Goal: Use online tool/utility: Use online tool/utility

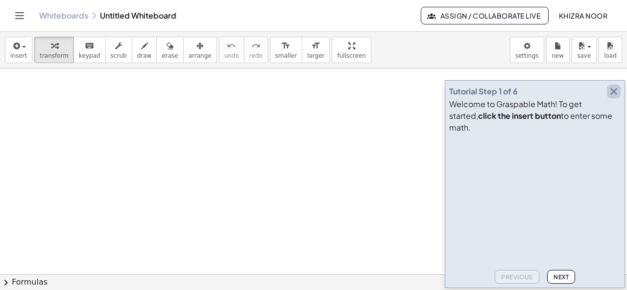
click at [612, 97] on icon "button" at bounding box center [613, 92] width 12 height 12
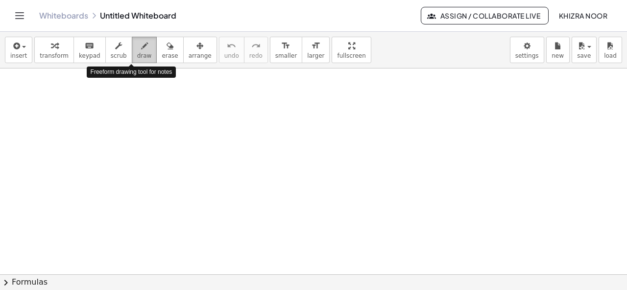
click at [141, 51] on icon "button" at bounding box center [144, 46] width 7 height 12
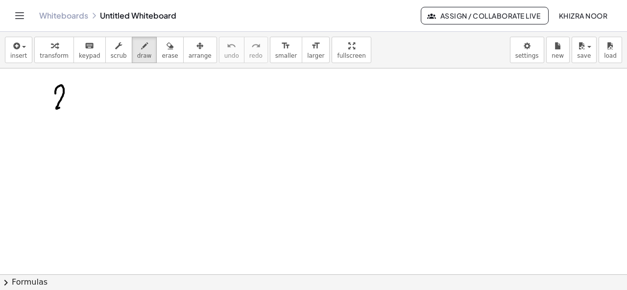
drag, startPoint x: 55, startPoint y: 93, endPoint x: 68, endPoint y: 106, distance: 18.0
drag, startPoint x: 70, startPoint y: 94, endPoint x: 84, endPoint y: 107, distance: 19.1
drag, startPoint x: 99, startPoint y: 92, endPoint x: 100, endPoint y: 111, distance: 19.6
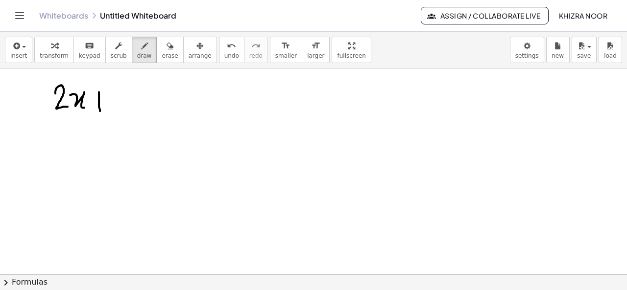
drag, startPoint x: 93, startPoint y: 102, endPoint x: 104, endPoint y: 102, distance: 11.3
drag, startPoint x: 117, startPoint y: 91, endPoint x: 124, endPoint y: 108, distance: 18.9
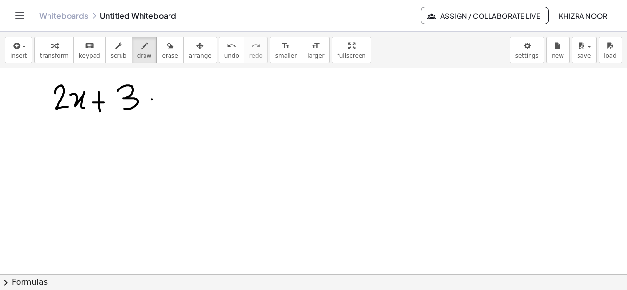
drag, startPoint x: 152, startPoint y: 99, endPoint x: 160, endPoint y: 98, distance: 7.8
drag, startPoint x: 150, startPoint y: 104, endPoint x: 157, endPoint y: 104, distance: 6.9
drag, startPoint x: 175, startPoint y: 91, endPoint x: 196, endPoint y: 105, distance: 25.3
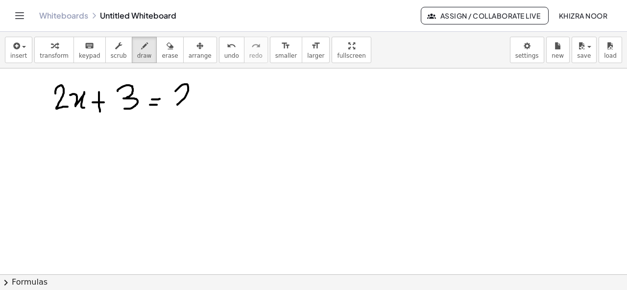
drag, startPoint x: 212, startPoint y: 86, endPoint x: 210, endPoint y: 110, distance: 24.6
drag, startPoint x: 334, startPoint y: 85, endPoint x: 358, endPoint y: 98, distance: 27.4
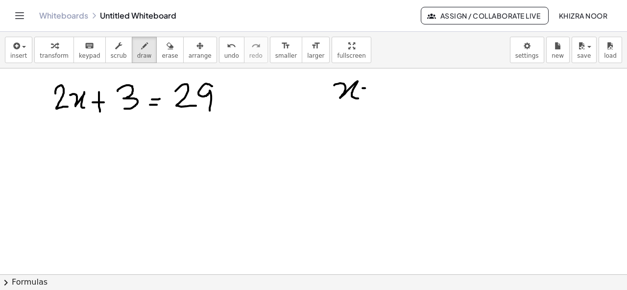
drag, startPoint x: 362, startPoint y: 88, endPoint x: 372, endPoint y: 86, distance: 10.0
drag, startPoint x: 365, startPoint y: 91, endPoint x: 373, endPoint y: 90, distance: 8.4
drag, startPoint x: 390, startPoint y: 76, endPoint x: 391, endPoint y: 92, distance: 16.2
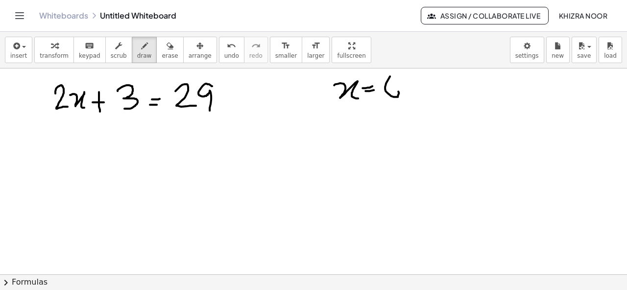
drag, startPoint x: 70, startPoint y: 134, endPoint x: 61, endPoint y: 162, distance: 29.3
drag, startPoint x: 70, startPoint y: 132, endPoint x: 58, endPoint y: 148, distance: 19.3
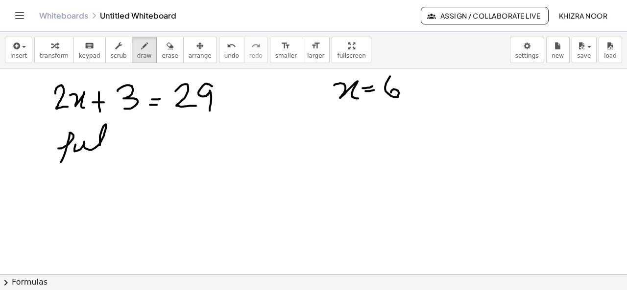
drag, startPoint x: 75, startPoint y: 144, endPoint x: 111, endPoint y: 151, distance: 36.0
drag, startPoint x: 96, startPoint y: 135, endPoint x: 113, endPoint y: 135, distance: 17.1
drag, startPoint x: 124, startPoint y: 137, endPoint x: 141, endPoint y: 151, distance: 22.6
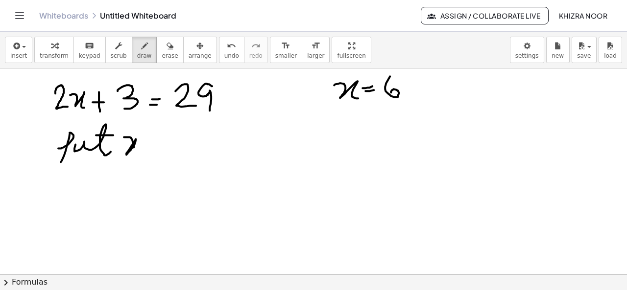
drag, startPoint x: 146, startPoint y: 144, endPoint x: 152, endPoint y: 144, distance: 5.4
drag, startPoint x: 147, startPoint y: 148, endPoint x: 157, endPoint y: 148, distance: 9.8
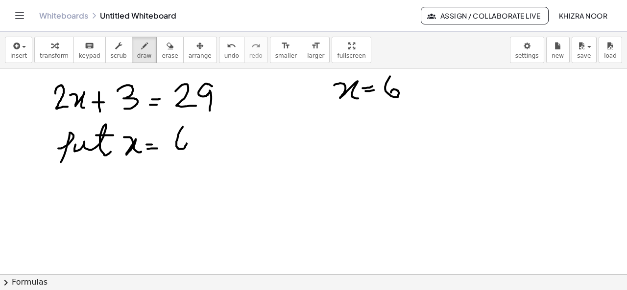
drag, startPoint x: 183, startPoint y: 126, endPoint x: 181, endPoint y: 141, distance: 15.2
drag, startPoint x: 66, startPoint y: 181, endPoint x: 66, endPoint y: 208, distance: 26.4
drag, startPoint x: 81, startPoint y: 177, endPoint x: 75, endPoint y: 209, distance: 32.4
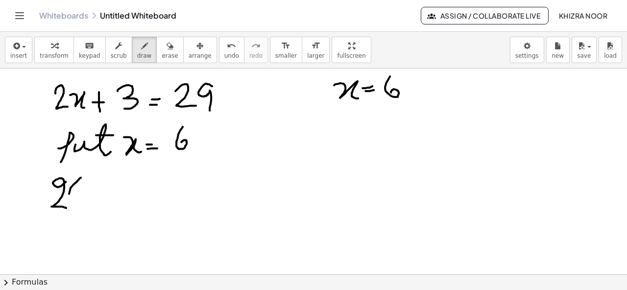
drag, startPoint x: 90, startPoint y: 182, endPoint x: 87, endPoint y: 201, distance: 19.7
drag, startPoint x: 102, startPoint y: 174, endPoint x: 100, endPoint y: 216, distance: 42.1
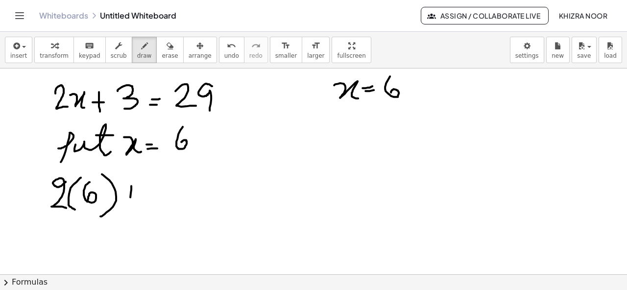
drag, startPoint x: 131, startPoint y: 186, endPoint x: 129, endPoint y: 204, distance: 18.7
drag, startPoint x: 122, startPoint y: 195, endPoint x: 134, endPoint y: 195, distance: 11.7
drag, startPoint x: 150, startPoint y: 179, endPoint x: 150, endPoint y: 209, distance: 30.3
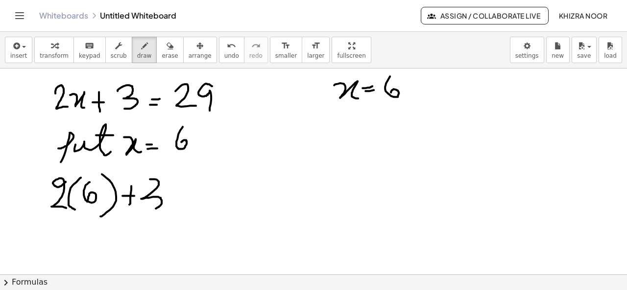
drag, startPoint x: 172, startPoint y: 195, endPoint x: 185, endPoint y: 195, distance: 12.7
drag, startPoint x: 174, startPoint y: 202, endPoint x: 188, endPoint y: 202, distance: 13.7
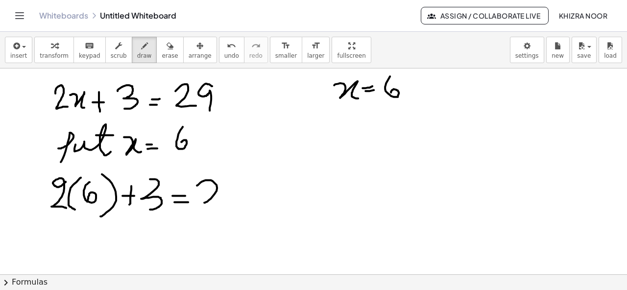
drag, startPoint x: 197, startPoint y: 185, endPoint x: 224, endPoint y: 201, distance: 31.4
drag, startPoint x: 240, startPoint y: 179, endPoint x: 239, endPoint y: 202, distance: 23.5
drag, startPoint x: 73, startPoint y: 228, endPoint x: 73, endPoint y: 242, distance: 14.7
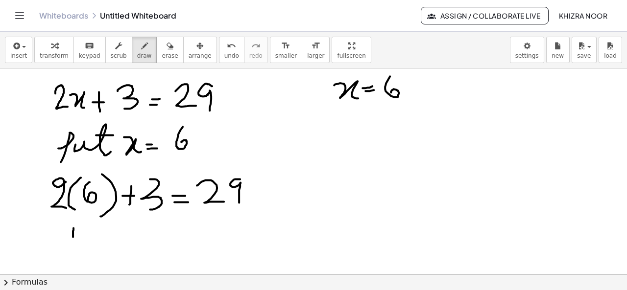
drag, startPoint x: 84, startPoint y: 232, endPoint x: 102, endPoint y: 242, distance: 20.7
drag, startPoint x: 116, startPoint y: 228, endPoint x: 115, endPoint y: 244, distance: 16.2
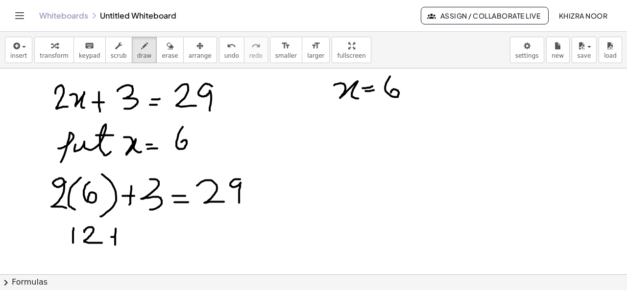
drag, startPoint x: 111, startPoint y: 236, endPoint x: 118, endPoint y: 236, distance: 7.3
drag, startPoint x: 133, startPoint y: 227, endPoint x: 132, endPoint y: 241, distance: 14.7
drag, startPoint x: 153, startPoint y: 234, endPoint x: 169, endPoint y: 234, distance: 16.6
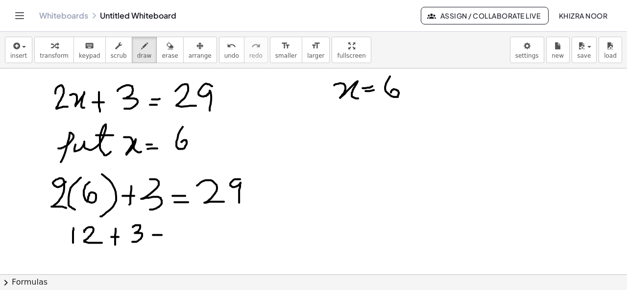
drag, startPoint x: 156, startPoint y: 239, endPoint x: 163, endPoint y: 240, distance: 6.9
drag
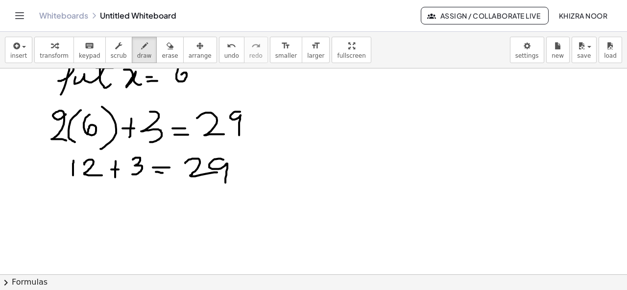
scroll to position [69, 0]
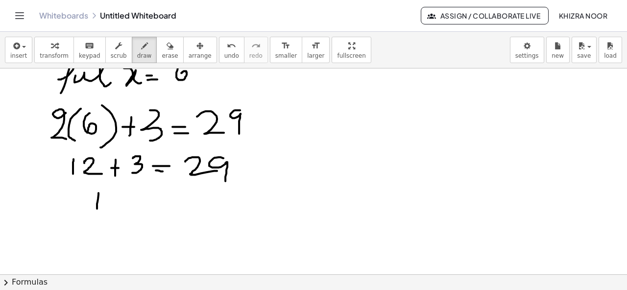
click at [97, 213] on div at bounding box center [313, 238] width 627 height 476
click at [107, 214] on div at bounding box center [313, 238] width 627 height 476
click at [165, 198] on div at bounding box center [313, 238] width 627 height 476
click at [161, 205] on div at bounding box center [313, 238] width 627 height 476
click at [211, 213] on div at bounding box center [313, 238] width 627 height 476
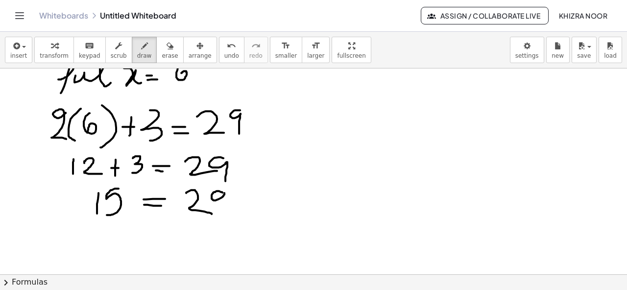
click at [224, 210] on div at bounding box center [313, 238] width 627 height 476
click at [137, 217] on div at bounding box center [313, 238] width 627 height 476
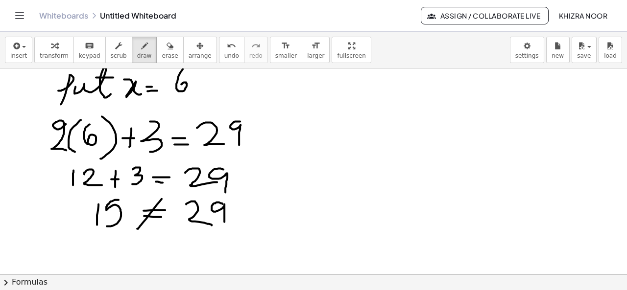
scroll to position [0, 0]
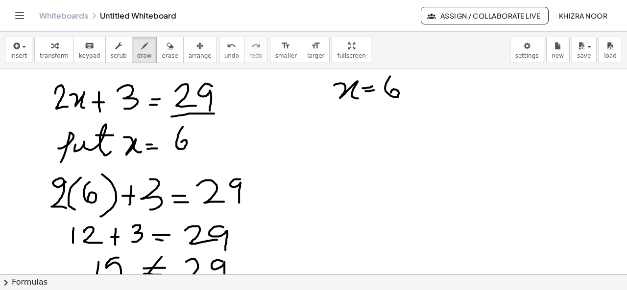
drag, startPoint x: 171, startPoint y: 116, endPoint x: 214, endPoint y: 113, distance: 42.7
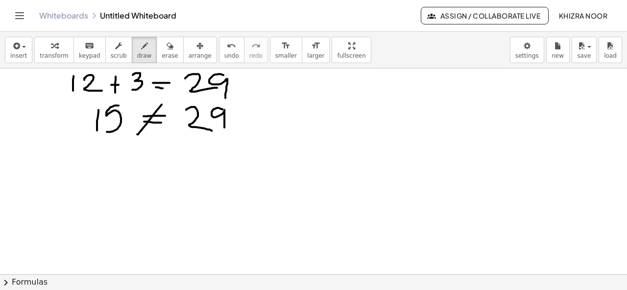
scroll to position [184, 0]
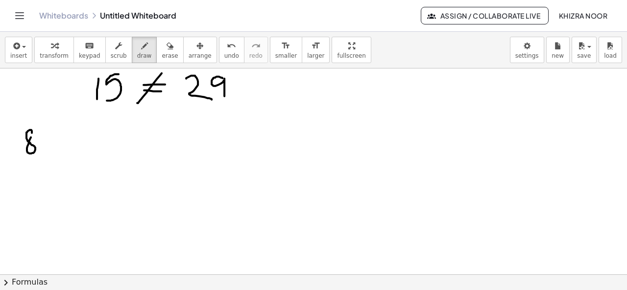
click at [32, 137] on div at bounding box center [313, 123] width 627 height 476
drag, startPoint x: 40, startPoint y: 145, endPoint x: 59, endPoint y: 153, distance: 20.2
click at [59, 153] on div at bounding box center [313, 123] width 627 height 476
drag, startPoint x: 70, startPoint y: 139, endPoint x: 70, endPoint y: 150, distance: 11.3
click at [70, 150] on div at bounding box center [313, 123] width 627 height 476
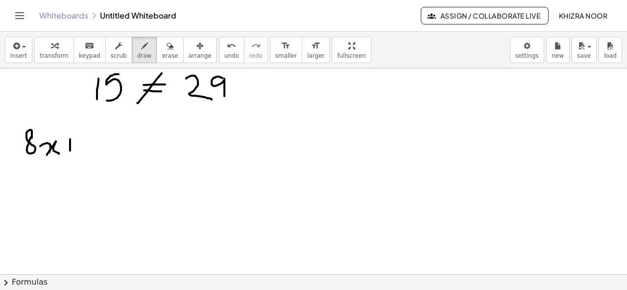
click at [70, 150] on div at bounding box center [313, 123] width 627 height 476
drag, startPoint x: 61, startPoint y: 144, endPoint x: 74, endPoint y: 144, distance: 13.2
click at [74, 144] on div at bounding box center [313, 123] width 627 height 476
drag, startPoint x: 86, startPoint y: 132, endPoint x: 87, endPoint y: 151, distance: 19.6
click at [87, 151] on div at bounding box center [313, 123] width 627 height 476
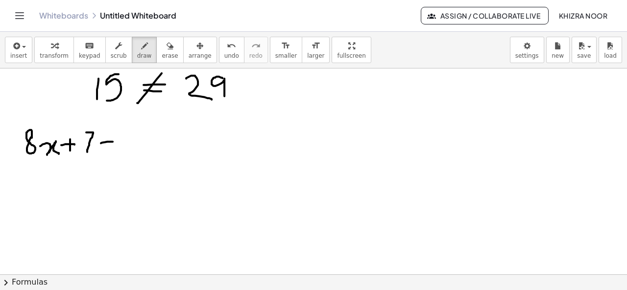
drag, startPoint x: 101, startPoint y: 142, endPoint x: 117, endPoint y: 140, distance: 15.8
click at [117, 140] on div at bounding box center [313, 123] width 627 height 476
drag, startPoint x: 133, startPoint y: 131, endPoint x: 127, endPoint y: 148, distance: 18.3
click at [127, 148] on div at bounding box center [313, 123] width 627 height 476
drag, startPoint x: 141, startPoint y: 141, endPoint x: 165, endPoint y: 148, distance: 24.5
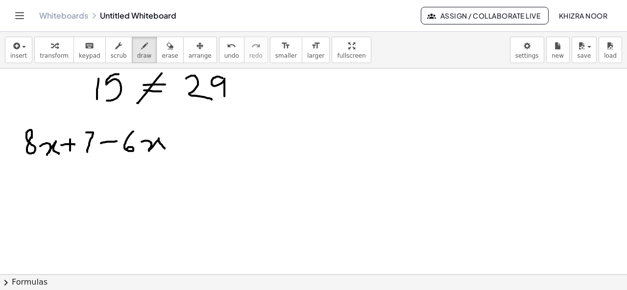
click at [165, 148] on div at bounding box center [313, 123] width 627 height 476
drag, startPoint x: 178, startPoint y: 142, endPoint x: 190, endPoint y: 142, distance: 11.7
click at [190, 142] on div at bounding box center [313, 123] width 627 height 476
drag, startPoint x: 182, startPoint y: 145, endPoint x: 189, endPoint y: 145, distance: 6.9
click at [189, 145] on div at bounding box center [313, 123] width 627 height 476
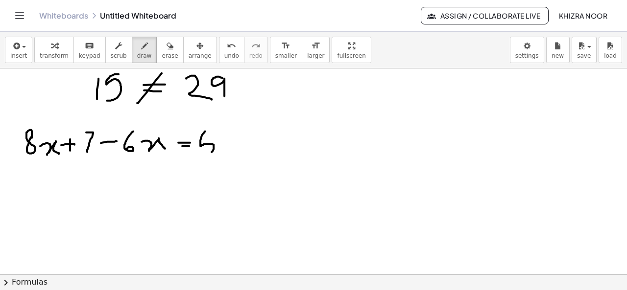
drag, startPoint x: 205, startPoint y: 131, endPoint x: 202, endPoint y: 154, distance: 23.7
click at [202, 154] on div at bounding box center [313, 123] width 627 height 476
drag, startPoint x: 207, startPoint y: 131, endPoint x: 218, endPoint y: 130, distance: 11.8
click at [218, 130] on div at bounding box center [313, 123] width 627 height 476
drag, startPoint x: 222, startPoint y: 142, endPoint x: 242, endPoint y: 151, distance: 22.2
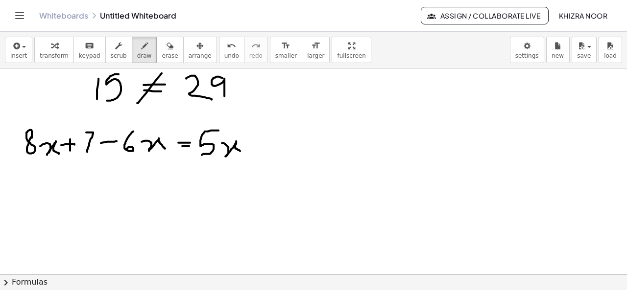
click at [242, 151] on div at bounding box center [313, 123] width 627 height 476
drag, startPoint x: 255, startPoint y: 135, endPoint x: 256, endPoint y: 153, distance: 18.7
click at [256, 153] on div at bounding box center [313, 123] width 627 height 476
drag, startPoint x: 250, startPoint y: 144, endPoint x: 262, endPoint y: 143, distance: 11.8
click at [262, 143] on div at bounding box center [313, 123] width 627 height 476
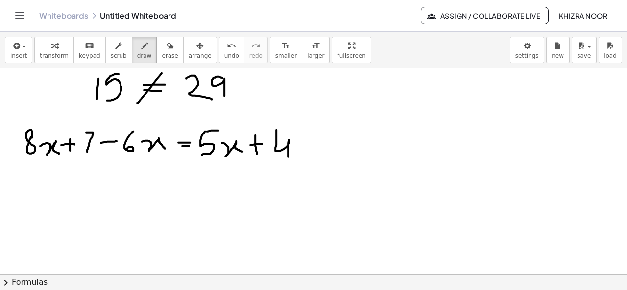
drag, startPoint x: 276, startPoint y: 129, endPoint x: 288, endPoint y: 157, distance: 30.3
click at [288, 157] on div at bounding box center [313, 123] width 627 height 476
drag, startPoint x: 304, startPoint y: 143, endPoint x: 321, endPoint y: 142, distance: 16.7
click at [321, 142] on div at bounding box center [313, 123] width 627 height 476
drag, startPoint x: 331, startPoint y: 131, endPoint x: 334, endPoint y: 158, distance: 26.5
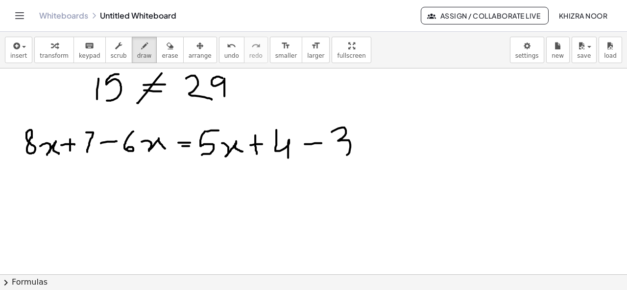
click at [334, 158] on div at bounding box center [313, 123] width 627 height 476
drag, startPoint x: 359, startPoint y: 144, endPoint x: 377, endPoint y: 156, distance: 21.6
click at [377, 156] on div at bounding box center [313, 123] width 627 height 476
drag, startPoint x: 394, startPoint y: 140, endPoint x: 398, endPoint y: 157, distance: 17.2
click at [398, 157] on div at bounding box center [313, 123] width 627 height 476
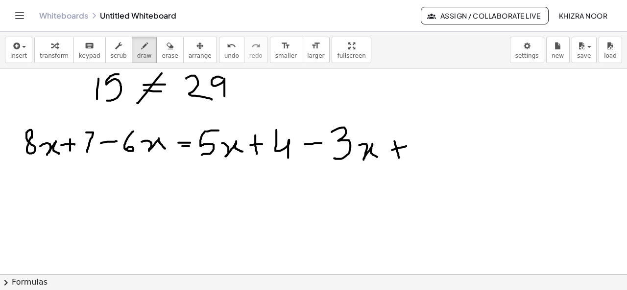
drag, startPoint x: 392, startPoint y: 149, endPoint x: 408, endPoint y: 145, distance: 17.1
click at [408, 145] on div at bounding box center [313, 123] width 627 height 476
drag, startPoint x: 421, startPoint y: 134, endPoint x: 430, endPoint y: 154, distance: 21.3
click at [430, 154] on div at bounding box center [313, 123] width 627 height 476
drag, startPoint x: 178, startPoint y: 146, endPoint x: 187, endPoint y: 146, distance: 8.8
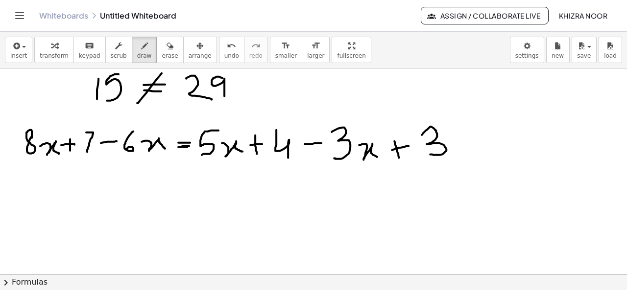
click at [187, 146] on div at bounding box center [313, 123] width 627 height 476
drag, startPoint x: 34, startPoint y: 159, endPoint x: 56, endPoint y: 155, distance: 22.3
click at [56, 155] on div at bounding box center [313, 123] width 627 height 476
drag, startPoint x: 130, startPoint y: 155, endPoint x: 164, endPoint y: 154, distance: 33.8
click at [164, 154] on div at bounding box center [313, 123] width 627 height 476
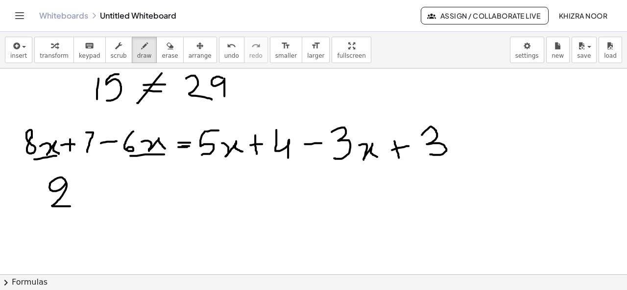
drag, startPoint x: 66, startPoint y: 183, endPoint x: 70, endPoint y: 206, distance: 24.0
click at [70, 206] on div at bounding box center [313, 123] width 627 height 476
click at [72, 192] on div at bounding box center [313, 123] width 627 height 476
drag, startPoint x: 72, startPoint y: 192, endPoint x: 88, endPoint y: 206, distance: 20.8
click at [88, 206] on div at bounding box center [313, 123] width 627 height 476
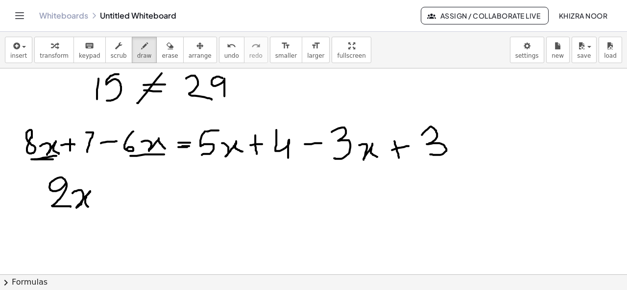
drag, startPoint x: 31, startPoint y: 159, endPoint x: 53, endPoint y: 159, distance: 21.5
click at [53, 159] on div at bounding box center [313, 123] width 627 height 476
drag, startPoint x: 118, startPoint y: 185, endPoint x: 117, endPoint y: 198, distance: 12.8
click at [117, 198] on div at bounding box center [313, 123] width 627 height 476
drag, startPoint x: 114, startPoint y: 188, endPoint x: 127, endPoint y: 188, distance: 13.7
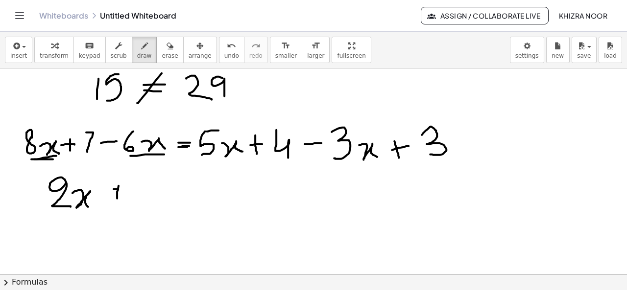
click at [127, 188] on div at bounding box center [313, 123] width 627 height 476
drag, startPoint x: 135, startPoint y: 182, endPoint x: 141, endPoint y: 207, distance: 26.1
click at [141, 207] on div at bounding box center [313, 123] width 627 height 476
drag, startPoint x: 171, startPoint y: 190, endPoint x: 186, endPoint y: 190, distance: 15.2
click at [186, 190] on div at bounding box center [313, 123] width 627 height 476
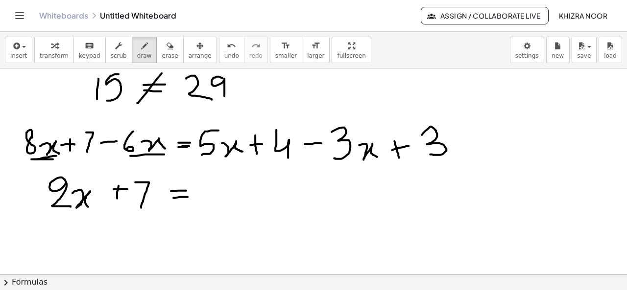
drag, startPoint x: 173, startPoint y: 197, endPoint x: 189, endPoint y: 196, distance: 16.2
click at [189, 196] on div at bounding box center [313, 123] width 627 height 476
drag, startPoint x: 204, startPoint y: 158, endPoint x: 252, endPoint y: 153, distance: 48.2
click at [252, 153] on div at bounding box center [313, 123] width 627 height 476
drag, startPoint x: 318, startPoint y: 163, endPoint x: 393, endPoint y: 164, distance: 74.4
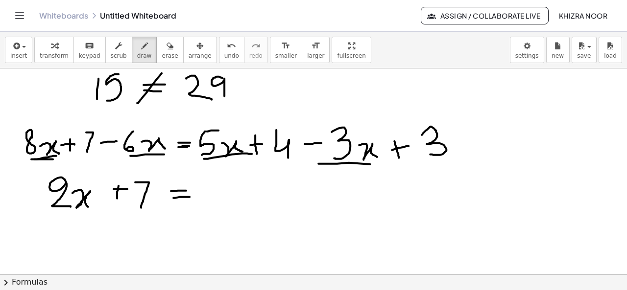
click at [393, 164] on div at bounding box center [313, 123] width 627 height 476
drag, startPoint x: 536, startPoint y: 96, endPoint x: 532, endPoint y: 119, distance: 22.8
click at [532, 119] on div at bounding box center [313, 123] width 627 height 476
drag, startPoint x: 536, startPoint y: 95, endPoint x: 549, endPoint y: 95, distance: 12.7
click at [549, 95] on div at bounding box center [313, 123] width 627 height 476
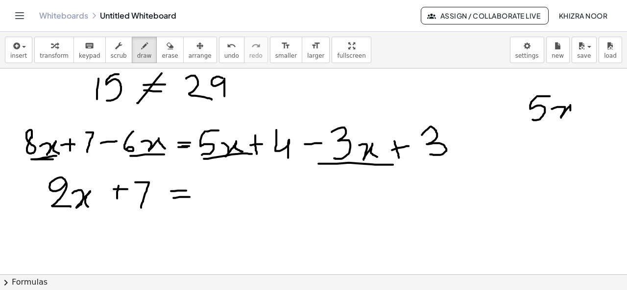
drag, startPoint x: 551, startPoint y: 108, endPoint x: 576, endPoint y: 116, distance: 25.7
click at [576, 116] on div at bounding box center [313, 123] width 627 height 476
drag, startPoint x: 536, startPoint y: 131, endPoint x: 539, endPoint y: 152, distance: 21.3
click at [539, 152] on div at bounding box center [313, 123] width 627 height 476
drag, startPoint x: 561, startPoint y: 137, endPoint x: 580, endPoint y: 151, distance: 23.4
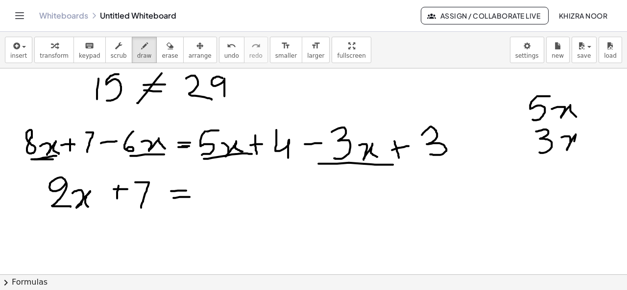
click at [580, 151] on div at bounding box center [313, 123] width 627 height 476
drag, startPoint x: 515, startPoint y: 145, endPoint x: 525, endPoint y: 145, distance: 9.3
click at [525, 145] on div at bounding box center [313, 123] width 627 height 476
drag, startPoint x: 514, startPoint y: 166, endPoint x: 604, endPoint y: 164, distance: 90.1
click at [604, 164] on div at bounding box center [313, 123] width 627 height 476
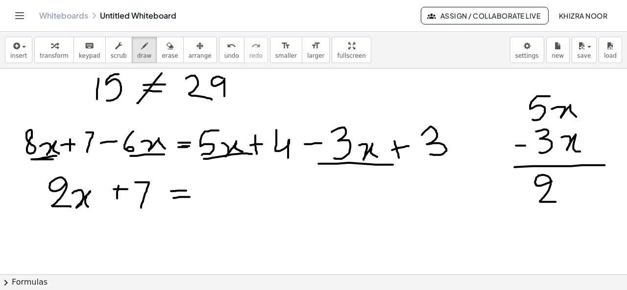
drag, startPoint x: 551, startPoint y: 181, endPoint x: 556, endPoint y: 201, distance: 21.0
click at [556, 201] on div at bounding box center [313, 123] width 627 height 476
drag, startPoint x: 565, startPoint y: 187, endPoint x: 586, endPoint y: 203, distance: 26.6
click at [586, 203] on div at bounding box center [313, 123] width 627 height 476
drag, startPoint x: 222, startPoint y: 187, endPoint x: 238, endPoint y: 209, distance: 27.4
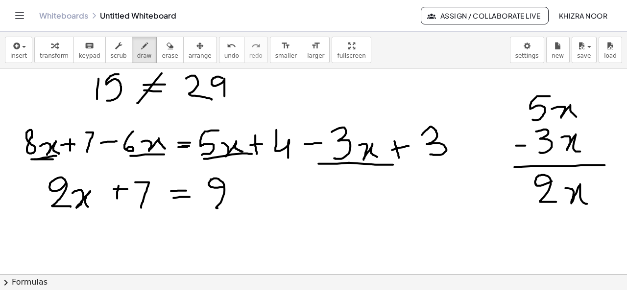
click at [238, 209] on div at bounding box center [313, 123] width 627 height 476
drag, startPoint x: 245, startPoint y: 190, endPoint x: 265, endPoint y: 221, distance: 36.7
click at [265, 221] on div at bounding box center [313, 123] width 627 height 476
click at [283, 158] on div at bounding box center [313, 123] width 627 height 476
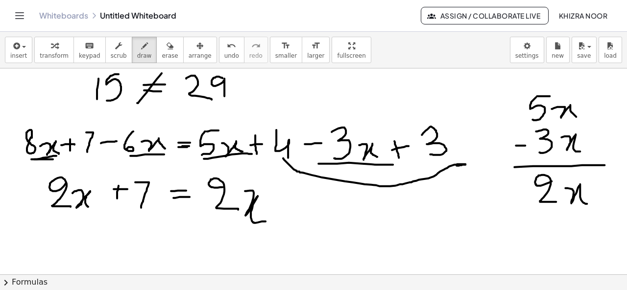
drag, startPoint x: 283, startPoint y: 158, endPoint x: 451, endPoint y: 165, distance: 168.5
click at [451, 165] on div at bounding box center [313, 123] width 627 height 476
click at [162, 54] on span "erase" at bounding box center [170, 55] width 16 height 7
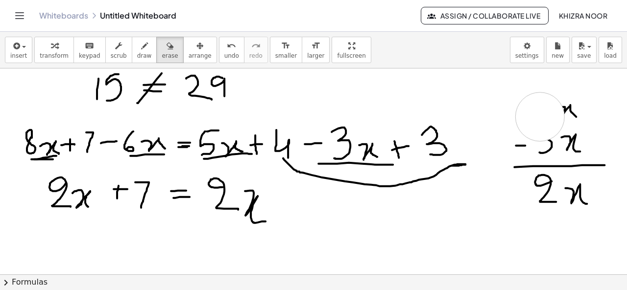
click at [539, 116] on div at bounding box center [313, 123] width 627 height 476
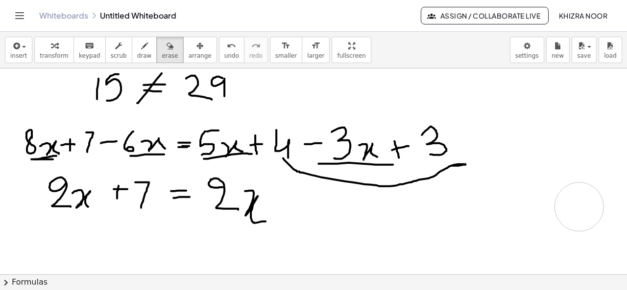
drag, startPoint x: 539, startPoint y: 116, endPoint x: 579, endPoint y: 207, distance: 98.7
click at [579, 207] on div at bounding box center [313, 123] width 627 height 476
drag, startPoint x: 549, startPoint y: 98, endPoint x: 566, endPoint y: 106, distance: 18.6
click at [566, 106] on div at bounding box center [313, 123] width 627 height 476
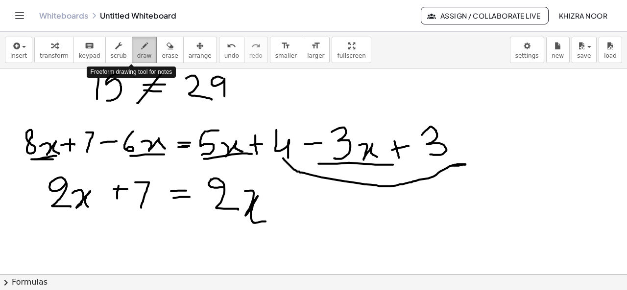
click at [141, 46] on icon "button" at bounding box center [144, 46] width 7 height 12
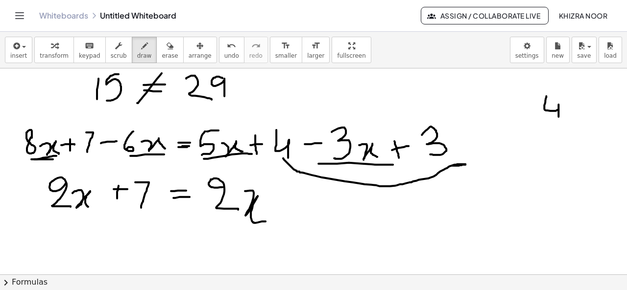
drag, startPoint x: 546, startPoint y: 95, endPoint x: 558, endPoint y: 122, distance: 29.6
click at [558, 122] on div at bounding box center [313, 123] width 627 height 476
drag, startPoint x: 550, startPoint y: 134, endPoint x: 550, endPoint y: 159, distance: 25.5
click at [550, 159] on div at bounding box center [313, 123] width 627 height 476
drag, startPoint x: 516, startPoint y: 175, endPoint x: 602, endPoint y: 174, distance: 85.7
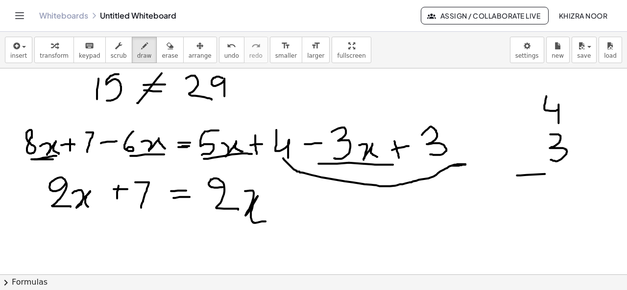
click at [602, 174] on div at bounding box center [313, 123] width 627 height 476
drag, startPoint x: 523, startPoint y: 103, endPoint x: 525, endPoint y: 117, distance: 13.4
click at [525, 117] on div at bounding box center [313, 123] width 627 height 476
drag, startPoint x: 517, startPoint y: 111, endPoint x: 527, endPoint y: 110, distance: 9.9
click at [527, 110] on div at bounding box center [313, 123] width 627 height 476
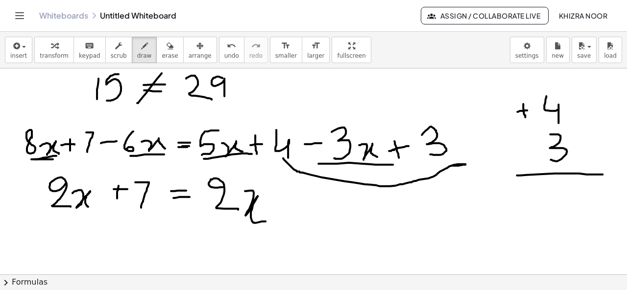
drag, startPoint x: 389, startPoint y: 150, endPoint x: 397, endPoint y: 149, distance: 8.4
click at [397, 149] on div at bounding box center [313, 123] width 627 height 476
drag, startPoint x: 534, startPoint y: 147, endPoint x: 535, endPoint y: 158, distance: 11.3
click at [535, 158] on div at bounding box center [313, 123] width 627 height 476
drag, startPoint x: 529, startPoint y: 155, endPoint x: 539, endPoint y: 153, distance: 10.5
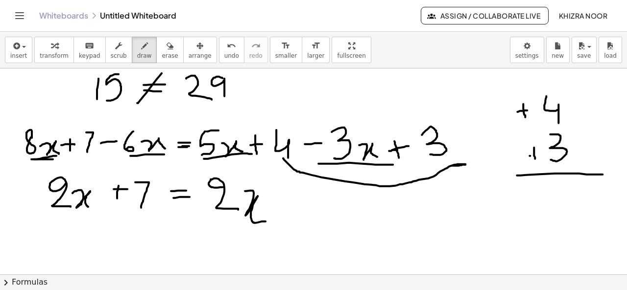
click at [539, 153] on div at bounding box center [313, 123] width 627 height 476
drag, startPoint x: 552, startPoint y: 186, endPoint x: 555, endPoint y: 221, distance: 34.9
click at [555, 221] on div at bounding box center [313, 123] width 627 height 476
drag, startPoint x: 554, startPoint y: 199, endPoint x: 584, endPoint y: 204, distance: 30.3
click at [584, 204] on div at bounding box center [313, 123] width 627 height 476
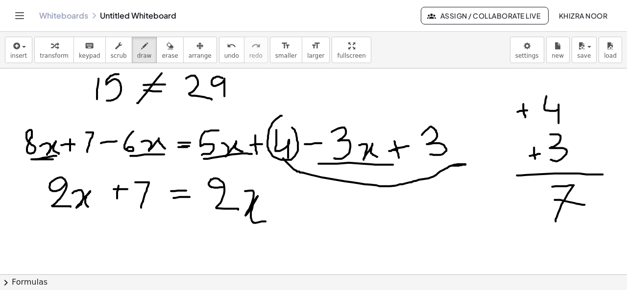
drag, startPoint x: 281, startPoint y: 115, endPoint x: 276, endPoint y: 119, distance: 6.7
click at [276, 119] on div at bounding box center [313, 123] width 627 height 476
drag, startPoint x: 431, startPoint y: 120, endPoint x: 424, endPoint y: 122, distance: 7.6
click at [424, 122] on div at bounding box center [313, 123] width 627 height 476
drag, startPoint x: 283, startPoint y: 192, endPoint x: 283, endPoint y: 218, distance: 25.9
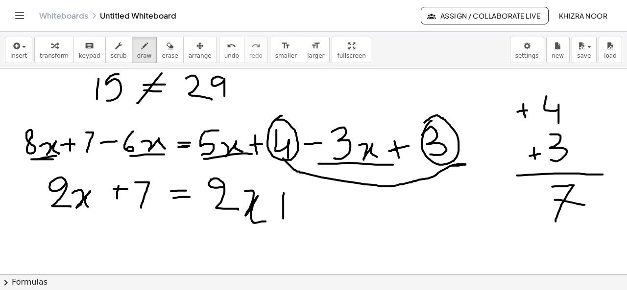
click at [283, 218] on div at bounding box center [313, 123] width 627 height 476
drag, startPoint x: 273, startPoint y: 204, endPoint x: 295, endPoint y: 203, distance: 21.6
click at [295, 203] on div at bounding box center [313, 123] width 627 height 476
drag, startPoint x: 322, startPoint y: 184, endPoint x: 316, endPoint y: 205, distance: 21.7
click at [316, 205] on div at bounding box center [313, 123] width 627 height 476
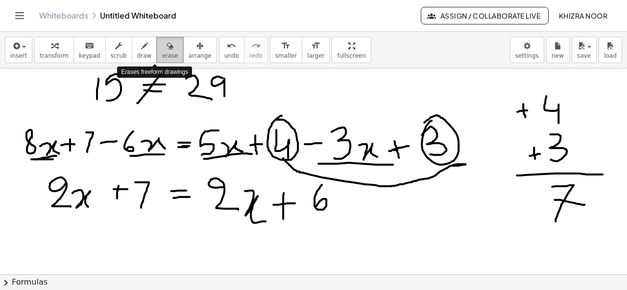
click at [162, 52] on span "erase" at bounding box center [170, 55] width 16 height 7
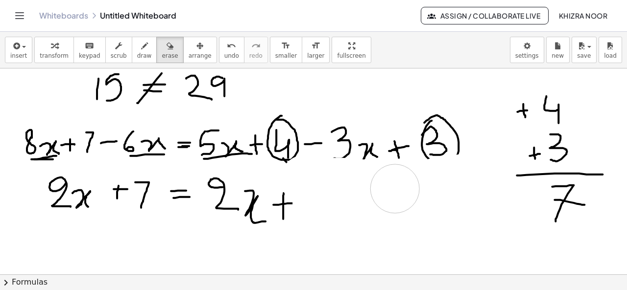
drag, startPoint x: 317, startPoint y: 205, endPoint x: 285, endPoint y: 117, distance: 92.6
click at [382, 197] on div at bounding box center [313, 123] width 627 height 476
click at [286, 117] on div at bounding box center [313, 123] width 627 height 476
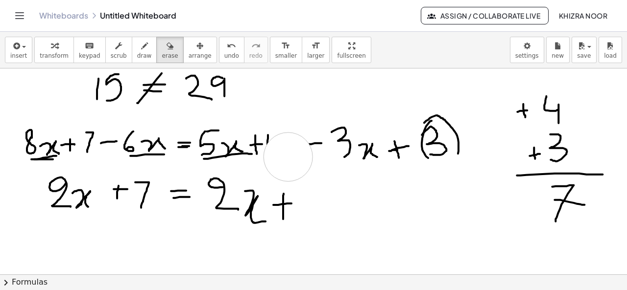
click at [288, 156] on div at bounding box center [313, 123] width 627 height 476
click at [282, 143] on div at bounding box center [313, 123] width 627 height 476
drag, startPoint x: 437, startPoint y: 156, endPoint x: 452, endPoint y: 138, distance: 24.3
click at [452, 138] on div at bounding box center [313, 123] width 627 height 476
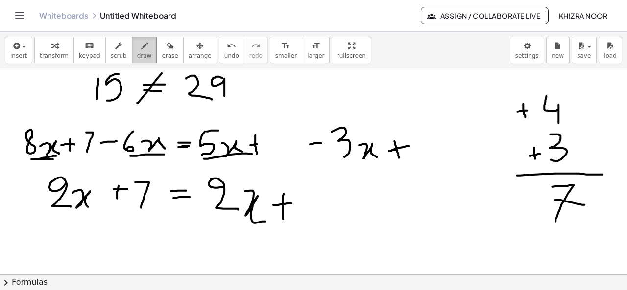
click at [137, 54] on span "draw" at bounding box center [144, 55] width 15 height 7
drag, startPoint x: 278, startPoint y: 126, endPoint x: 291, endPoint y: 165, distance: 41.8
click at [291, 165] on div at bounding box center [313, 123] width 627 height 476
drag, startPoint x: 422, startPoint y: 132, endPoint x: 432, endPoint y: 158, distance: 27.3
click at [432, 158] on div at bounding box center [313, 123] width 627 height 476
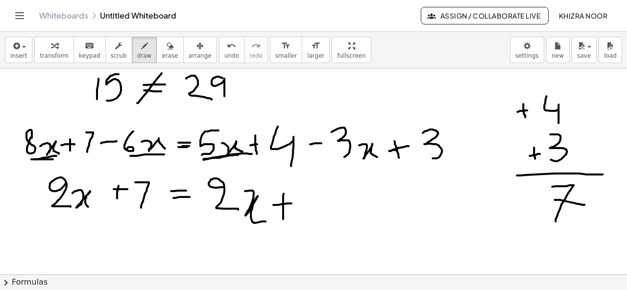
drag, startPoint x: 203, startPoint y: 159, endPoint x: 238, endPoint y: 154, distance: 35.1
click at [238, 154] on div at bounding box center [313, 123] width 627 height 476
drag, startPoint x: 340, startPoint y: 160, endPoint x: 378, endPoint y: 161, distance: 38.2
click at [378, 161] on div at bounding box center [313, 123] width 627 height 476
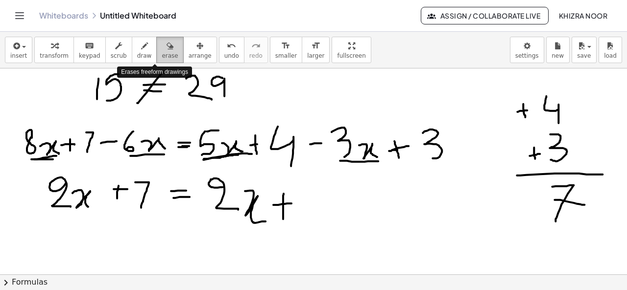
click at [166, 50] on icon "button" at bounding box center [169, 46] width 7 height 12
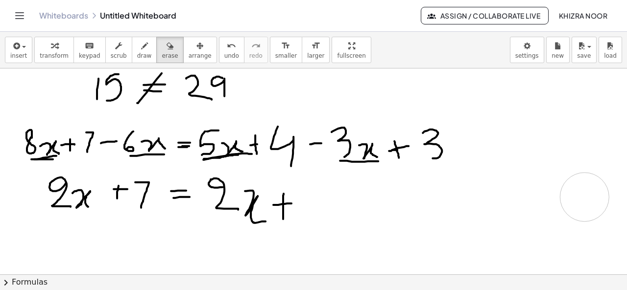
drag, startPoint x: 564, startPoint y: 107, endPoint x: 577, endPoint y: 200, distance: 93.9
click at [577, 200] on div at bounding box center [313, 123] width 627 height 476
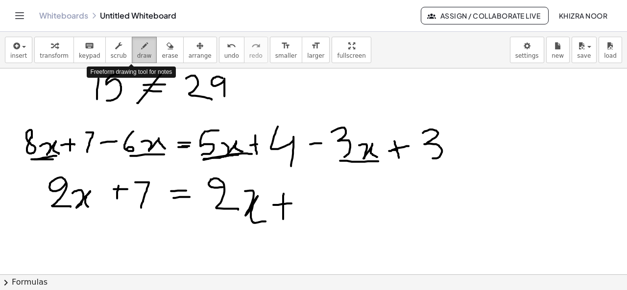
click at [141, 48] on icon "button" at bounding box center [144, 46] width 7 height 12
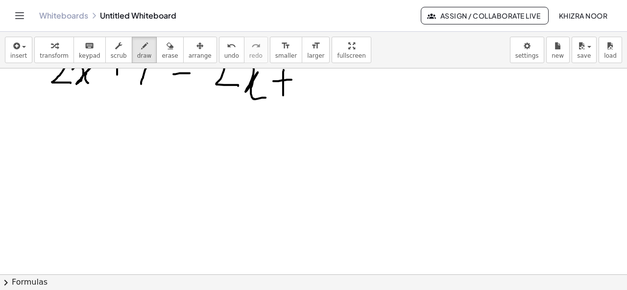
scroll to position [308, 0]
drag, startPoint x: 394, startPoint y: 132, endPoint x: 394, endPoint y: 150, distance: 18.6
click at [394, 150] on div at bounding box center [313, 70] width 627 height 621
drag, startPoint x: 385, startPoint y: 139, endPoint x: 408, endPoint y: 140, distance: 23.5
click at [408, 140] on div at bounding box center [313, 70] width 627 height 621
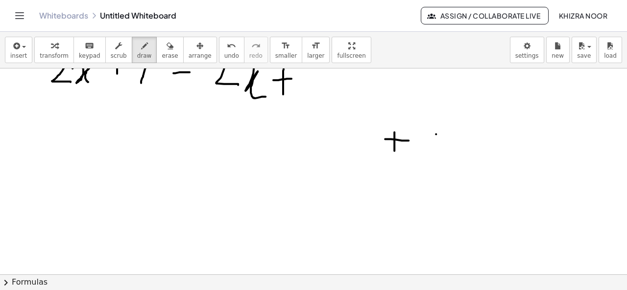
drag, startPoint x: 436, startPoint y: 134, endPoint x: 451, endPoint y: 143, distance: 18.5
click at [451, 143] on div at bounding box center [313, 70] width 627 height 621
drag, startPoint x: 448, startPoint y: 132, endPoint x: 441, endPoint y: 146, distance: 16.6
click at [441, 146] on div at bounding box center [313, 70] width 627 height 621
click at [476, 132] on div at bounding box center [313, 70] width 627 height 621
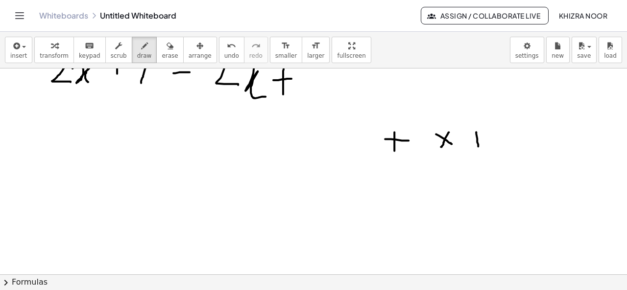
drag, startPoint x: 476, startPoint y: 132, endPoint x: 478, endPoint y: 146, distance: 14.8
click at [478, 146] on div at bounding box center [313, 70] width 627 height 621
drag, startPoint x: 468, startPoint y: 139, endPoint x: 486, endPoint y: 140, distance: 17.6
click at [486, 140] on div at bounding box center [313, 70] width 627 height 621
click at [97, 189] on div at bounding box center [313, 70] width 627 height 621
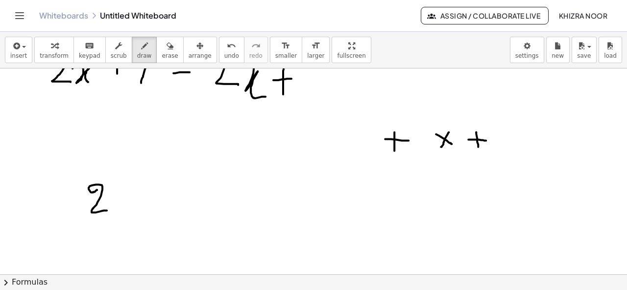
drag, startPoint x: 97, startPoint y: 189, endPoint x: 107, endPoint y: 210, distance: 23.0
click at [107, 210] on div at bounding box center [313, 70] width 627 height 621
drag, startPoint x: 75, startPoint y: 198, endPoint x: 74, endPoint y: 211, distance: 13.3
click at [74, 211] on div at bounding box center [313, 70] width 627 height 621
drag, startPoint x: 68, startPoint y: 205, endPoint x: 82, endPoint y: 203, distance: 14.3
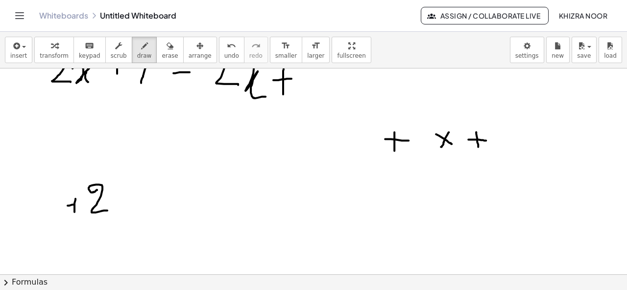
click at [82, 203] on div at bounding box center [313, 70] width 627 height 621
drag, startPoint x: 130, startPoint y: 192, endPoint x: 128, endPoint y: 209, distance: 17.2
click at [128, 209] on div at bounding box center [313, 70] width 627 height 621
drag, startPoint x: 123, startPoint y: 199, endPoint x: 142, endPoint y: 198, distance: 19.1
click at [142, 198] on div at bounding box center [313, 70] width 627 height 621
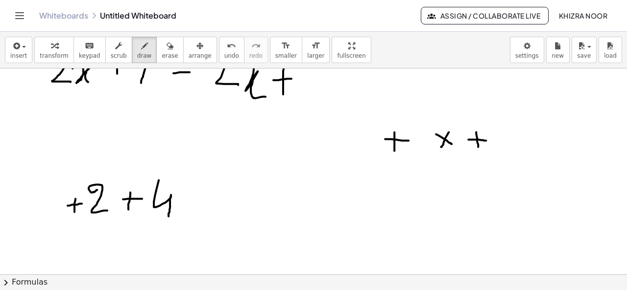
drag, startPoint x: 159, startPoint y: 180, endPoint x: 168, endPoint y: 216, distance: 37.5
click at [168, 216] on div at bounding box center [313, 70] width 627 height 621
drag, startPoint x: 509, startPoint y: 135, endPoint x: 525, endPoint y: 132, distance: 15.9
click at [525, 132] on div at bounding box center [313, 70] width 627 height 621
drag, startPoint x: 513, startPoint y: 143, endPoint x: 531, endPoint y: 143, distance: 17.6
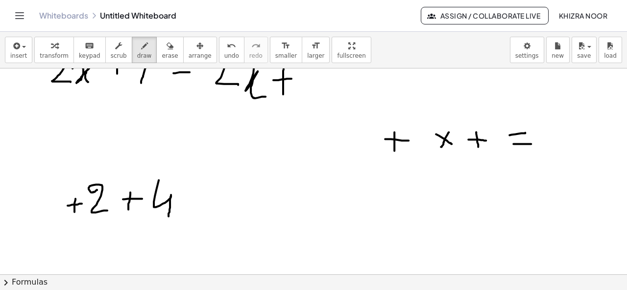
click at [531, 143] on div at bounding box center [313, 70] width 627 height 621
drag, startPoint x: 552, startPoint y: 126, endPoint x: 553, endPoint y: 142, distance: 16.7
click at [553, 142] on div at bounding box center [313, 70] width 627 height 621
drag, startPoint x: 545, startPoint y: 131, endPoint x: 563, endPoint y: 131, distance: 17.6
click at [563, 131] on div at bounding box center [313, 70] width 627 height 621
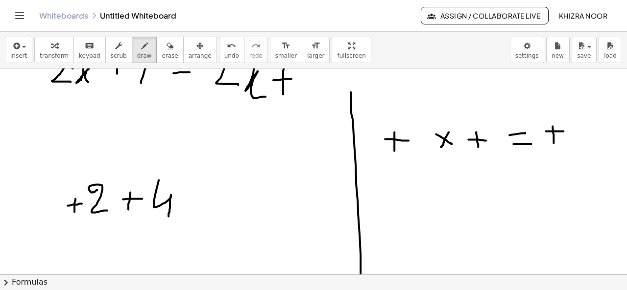
drag, startPoint x: 350, startPoint y: 92, endPoint x: 353, endPoint y: 291, distance: 199.7
click at [353, 289] on html "Graspable Math Activities Get Started Activity Bank Assigned Work Classes White…" at bounding box center [313, 145] width 627 height 290
drag, startPoint x: 186, startPoint y: 196, endPoint x: 213, endPoint y: 197, distance: 27.9
click at [213, 197] on div at bounding box center [313, 70] width 627 height 621
drag, startPoint x: 188, startPoint y: 207, endPoint x: 210, endPoint y: 207, distance: 22.5
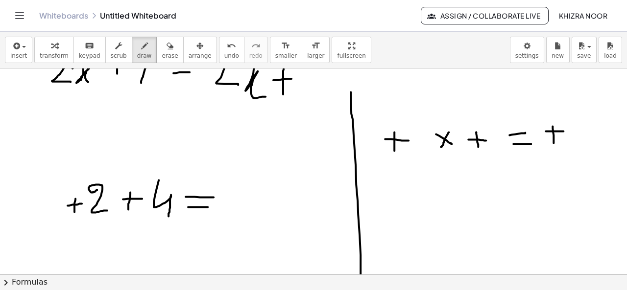
click at [210, 207] on div at bounding box center [313, 70] width 627 height 621
drag, startPoint x: 249, startPoint y: 179, endPoint x: 235, endPoint y: 205, distance: 29.3
click at [235, 205] on div at bounding box center [313, 70] width 627 height 621
drag, startPoint x: 392, startPoint y: 172, endPoint x: 408, endPoint y: 172, distance: 16.6
click at [408, 172] on div at bounding box center [313, 70] width 627 height 621
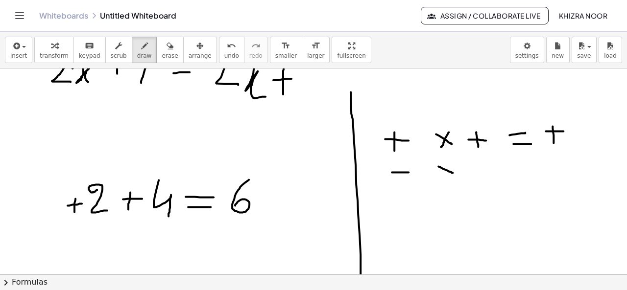
drag, startPoint x: 438, startPoint y: 166, endPoint x: 456, endPoint y: 172, distance: 18.7
click at [456, 172] on div at bounding box center [313, 70] width 627 height 621
drag, startPoint x: 450, startPoint y: 162, endPoint x: 441, endPoint y: 176, distance: 17.0
click at [441, 176] on div at bounding box center [313, 70] width 627 height 621
drag, startPoint x: 487, startPoint y: 159, endPoint x: 487, endPoint y: 177, distance: 18.1
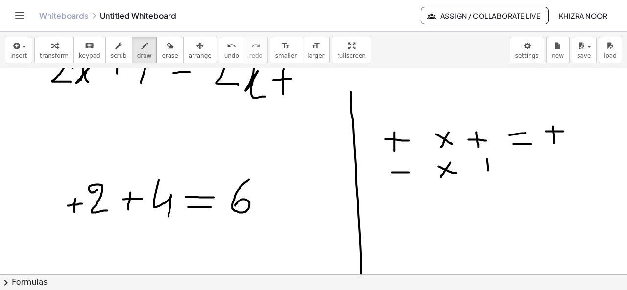
click at [487, 177] on div at bounding box center [313, 70] width 627 height 621
drag, startPoint x: 476, startPoint y: 168, endPoint x: 497, endPoint y: 164, distance: 21.3
click at [497, 164] on div at bounding box center [313, 70] width 627 height 621
drag, startPoint x: 513, startPoint y: 167, endPoint x: 530, endPoint y: 165, distance: 17.8
click at [530, 165] on div at bounding box center [313, 70] width 627 height 621
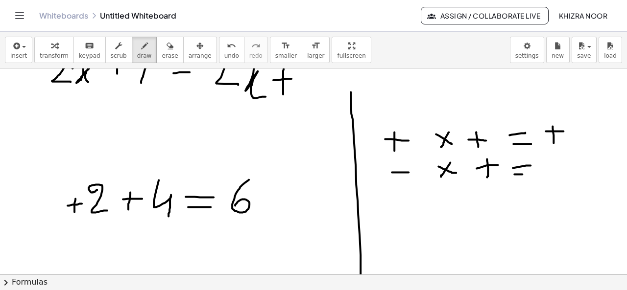
drag, startPoint x: 514, startPoint y: 174, endPoint x: 529, endPoint y: 173, distance: 14.7
click at [529, 173] on div at bounding box center [313, 70] width 627 height 621
drag, startPoint x: 68, startPoint y: 243, endPoint x: 83, endPoint y: 242, distance: 15.7
click at [83, 242] on div at bounding box center [313, 70] width 627 height 621
drag, startPoint x: 103, startPoint y: 234, endPoint x: 114, endPoint y: 257, distance: 26.1
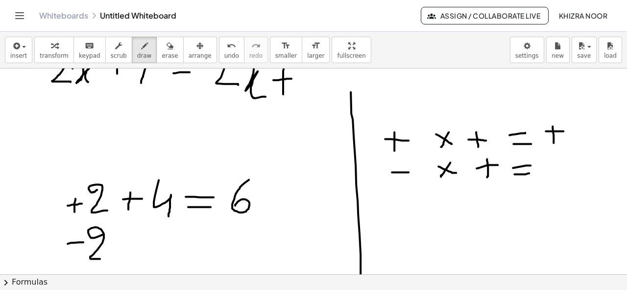
click at [114, 257] on div at bounding box center [313, 70] width 627 height 621
drag, startPoint x: 131, startPoint y: 237, endPoint x: 131, endPoint y: 255, distance: 17.6
click at [131, 255] on div at bounding box center [313, 70] width 627 height 621
drag, startPoint x: 121, startPoint y: 250, endPoint x: 145, endPoint y: 249, distance: 23.5
click at [145, 249] on div at bounding box center [313, 70] width 627 height 621
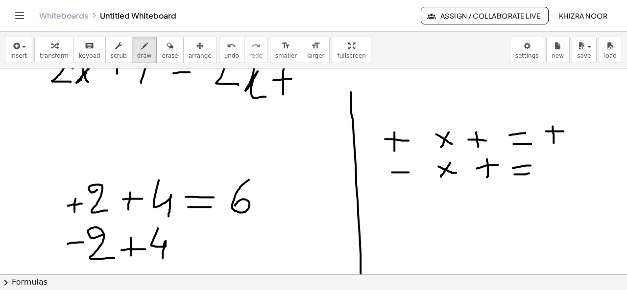
drag, startPoint x: 158, startPoint y: 228, endPoint x: 163, endPoint y: 262, distance: 34.6
click at [163, 262] on div at bounding box center [313, 70] width 627 height 621
drag, startPoint x: 184, startPoint y: 246, endPoint x: 208, endPoint y: 244, distance: 24.1
click at [208, 244] on div at bounding box center [313, 70] width 627 height 621
drag, startPoint x: 185, startPoint y: 259, endPoint x: 209, endPoint y: 257, distance: 23.6
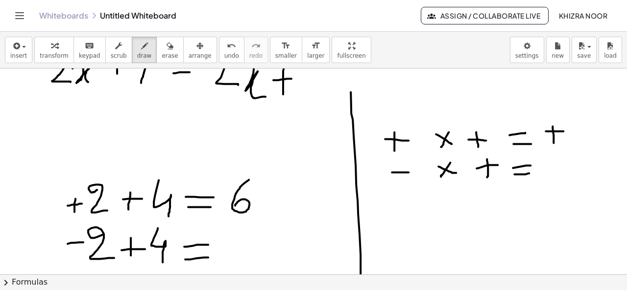
click at [209, 257] on div at bounding box center [313, 70] width 627 height 621
drag, startPoint x: 546, startPoint y: 167, endPoint x: 564, endPoint y: 167, distance: 18.1
click at [564, 167] on div at bounding box center [313, 70] width 627 height 621
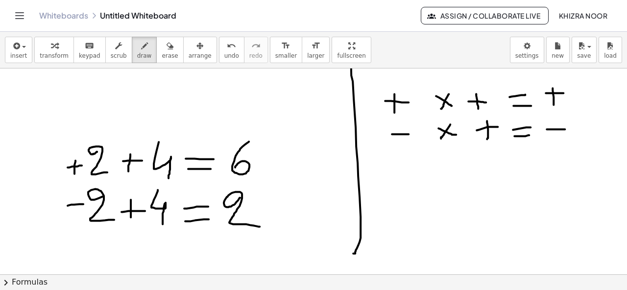
drag, startPoint x: 240, startPoint y: 197, endPoint x: 259, endPoint y: 226, distance: 34.9
click at [259, 226] on div at bounding box center [313, 32] width 627 height 621
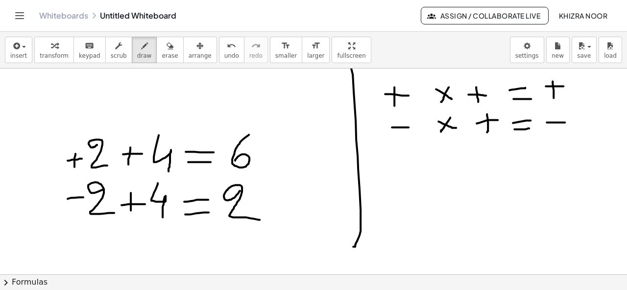
scroll to position [360, 0]
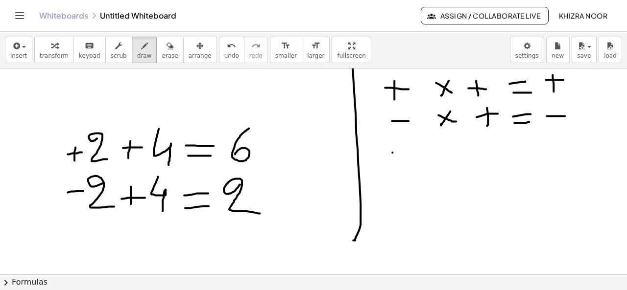
drag, startPoint x: 392, startPoint y: 152, endPoint x: 414, endPoint y: 152, distance: 22.0
click at [414, 152] on div at bounding box center [313, 19] width 627 height 621
drag, startPoint x: 401, startPoint y: 142, endPoint x: 401, endPoint y: 167, distance: 24.5
click at [401, 167] on div at bounding box center [313, 19] width 627 height 621
drag, startPoint x: 441, startPoint y: 146, endPoint x: 455, endPoint y: 157, distance: 17.8
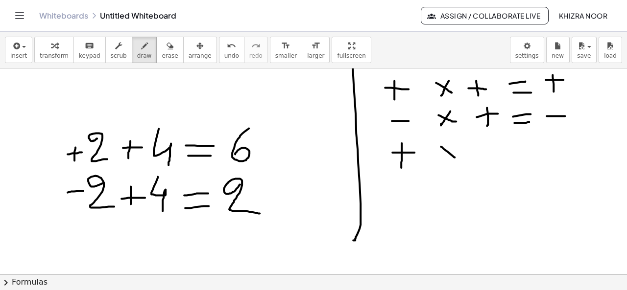
click at [455, 157] on div at bounding box center [313, 19] width 627 height 621
drag, startPoint x: 453, startPoint y: 143, endPoint x: 443, endPoint y: 157, distance: 17.1
click at [443, 157] on div at bounding box center [313, 19] width 627 height 621
drag, startPoint x: 479, startPoint y: 150, endPoint x: 498, endPoint y: 150, distance: 19.1
click at [498, 150] on div at bounding box center [313, 19] width 627 height 621
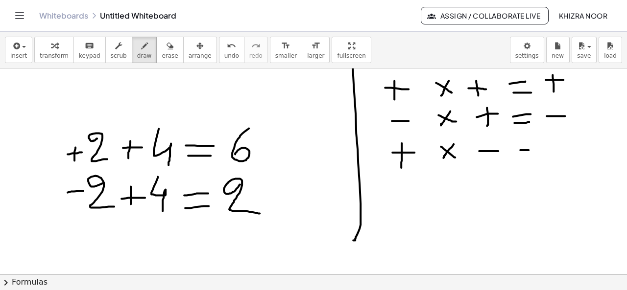
drag, startPoint x: 520, startPoint y: 149, endPoint x: 529, endPoint y: 149, distance: 8.8
click at [529, 149] on div at bounding box center [313, 19] width 627 height 621
drag, startPoint x: 517, startPoint y: 159, endPoint x: 536, endPoint y: 158, distance: 18.2
click at [536, 158] on div at bounding box center [313, 19] width 627 height 621
drag, startPoint x: 555, startPoint y: 147, endPoint x: 574, endPoint y: 147, distance: 18.6
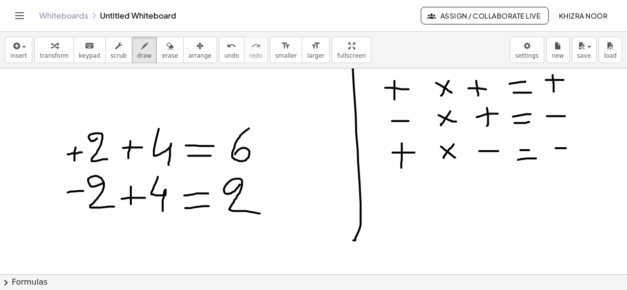
click at [574, 147] on div at bounding box center [313, 19] width 627 height 621
drag, startPoint x: 394, startPoint y: 192, endPoint x: 412, endPoint y: 192, distance: 18.6
click at [412, 192] on div at bounding box center [313, 19] width 627 height 621
drag, startPoint x: 437, startPoint y: 187, endPoint x: 460, endPoint y: 197, distance: 25.5
click at [460, 197] on div at bounding box center [313, 19] width 627 height 621
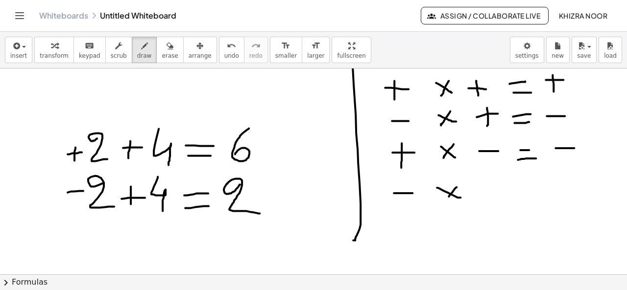
drag, startPoint x: 456, startPoint y: 187, endPoint x: 447, endPoint y: 197, distance: 13.9
click at [447, 197] on div at bounding box center [313, 19] width 627 height 621
drag, startPoint x: 481, startPoint y: 190, endPoint x: 507, endPoint y: 189, distance: 26.0
click at [507, 189] on div at bounding box center [313, 19] width 627 height 621
drag, startPoint x: 522, startPoint y: 186, endPoint x: 539, endPoint y: 184, distance: 17.3
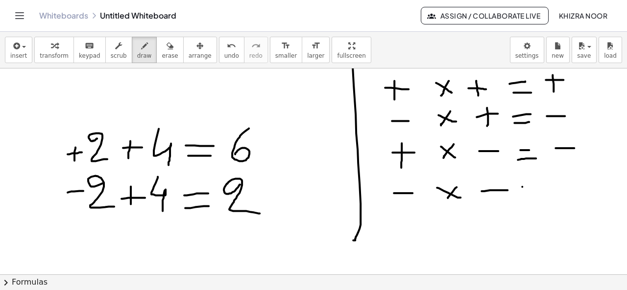
click at [539, 184] on div at bounding box center [313, 19] width 627 height 621
drag, startPoint x: 527, startPoint y: 195, endPoint x: 541, endPoint y: 195, distance: 14.2
click at [541, 195] on div at bounding box center [313, 19] width 627 height 621
drag, startPoint x: 564, startPoint y: 179, endPoint x: 564, endPoint y: 200, distance: 21.5
click at [564, 200] on div at bounding box center [313, 19] width 627 height 621
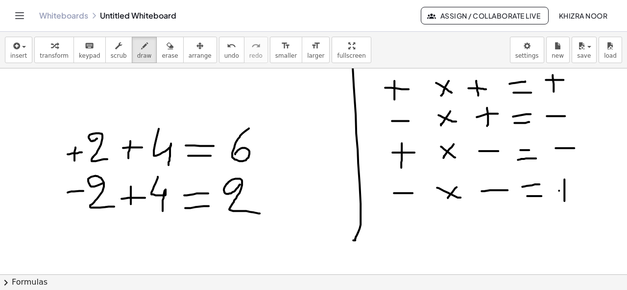
drag, startPoint x: 559, startPoint y: 190, endPoint x: 577, endPoint y: 189, distance: 18.6
click at [577, 189] on div at bounding box center [313, 19] width 627 height 621
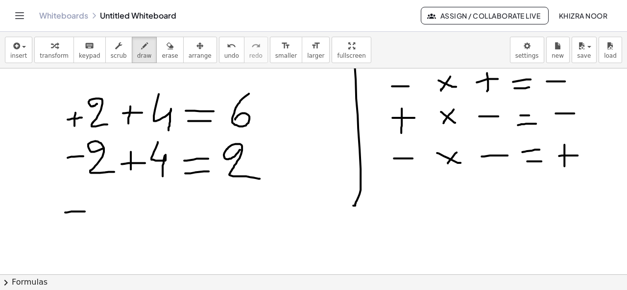
drag, startPoint x: 65, startPoint y: 212, endPoint x: 87, endPoint y: 211, distance: 22.0
drag, startPoint x: 108, startPoint y: 202, endPoint x: 116, endPoint y: 228, distance: 26.6
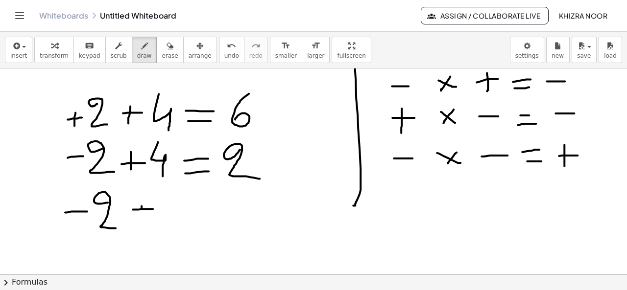
drag, startPoint x: 133, startPoint y: 209, endPoint x: 153, endPoint y: 209, distance: 20.1
drag, startPoint x: 165, startPoint y: 194, endPoint x: 170, endPoint y: 233, distance: 39.0
drag, startPoint x: 193, startPoint y: 213, endPoint x: 214, endPoint y: 212, distance: 21.1
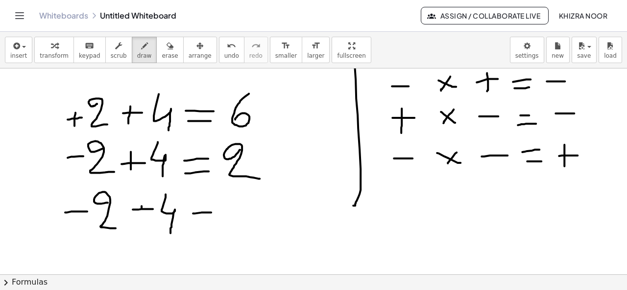
drag, startPoint x: 198, startPoint y: 223, endPoint x: 221, endPoint y: 221, distance: 23.6
drag, startPoint x: 266, startPoint y: 195, endPoint x: 255, endPoint y: 225, distance: 31.9
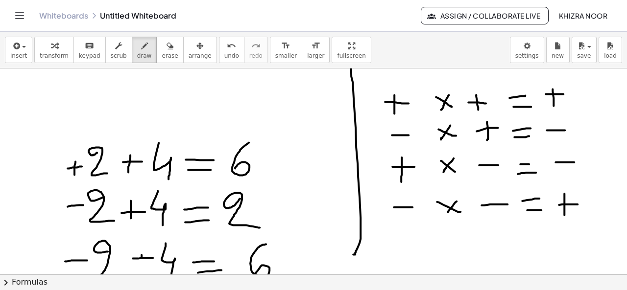
scroll to position [344, 0]
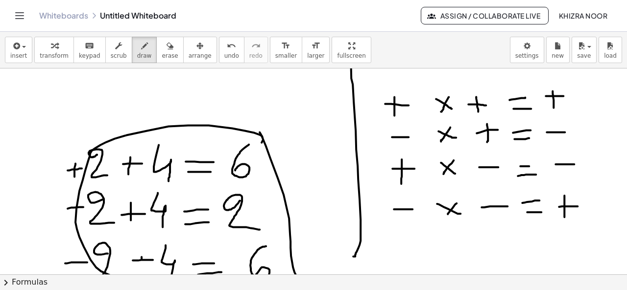
drag, startPoint x: 259, startPoint y: 132, endPoint x: 236, endPoint y: 165, distance: 41.1
click at [236, 165] on div at bounding box center [313, 35] width 627 height 621
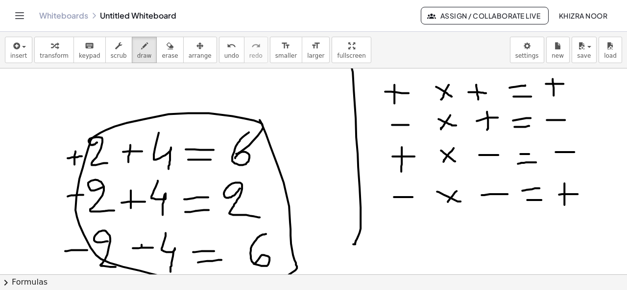
scroll to position [352, 0]
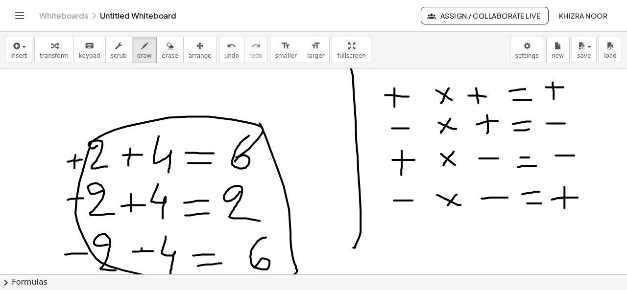
drag, startPoint x: 551, startPoint y: 199, endPoint x: 562, endPoint y: 197, distance: 10.9
click at [562, 197] on div at bounding box center [313, 26] width 627 height 621
drag, startPoint x: 527, startPoint y: 156, endPoint x: 535, endPoint y: 156, distance: 7.8
click at [535, 156] on div at bounding box center [313, 26] width 627 height 621
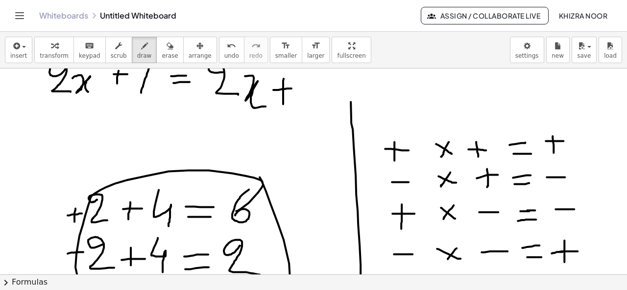
scroll to position [295, 0]
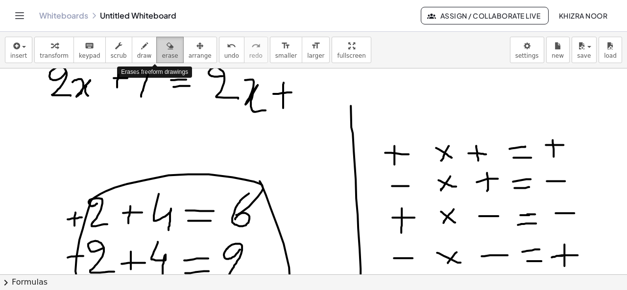
click at [162, 52] on span "erase" at bounding box center [170, 55] width 16 height 7
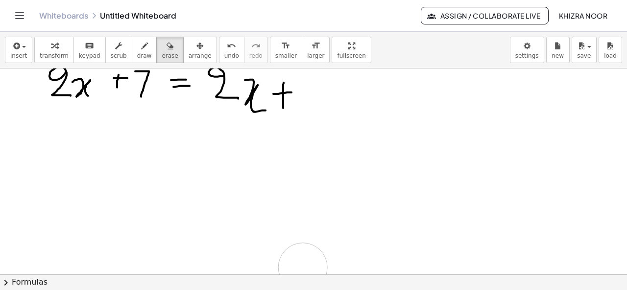
drag, startPoint x: 354, startPoint y: 103, endPoint x: 626, endPoint y: 180, distance: 282.3
click at [370, 280] on div "insert select one: Math Expression Function Text Youtube Video Graphing Geometr…" at bounding box center [313, 161] width 627 height 258
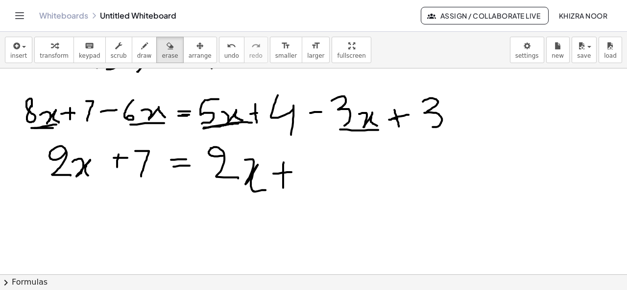
scroll to position [202, 0]
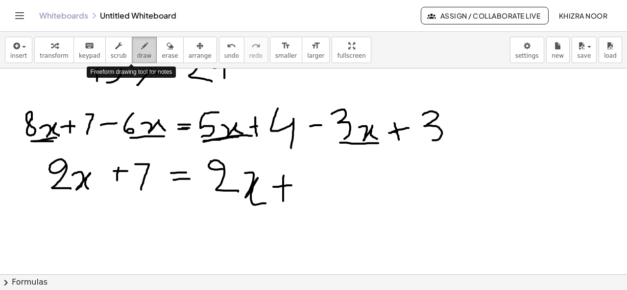
click at [137, 52] on span "draw" at bounding box center [144, 55] width 15 height 7
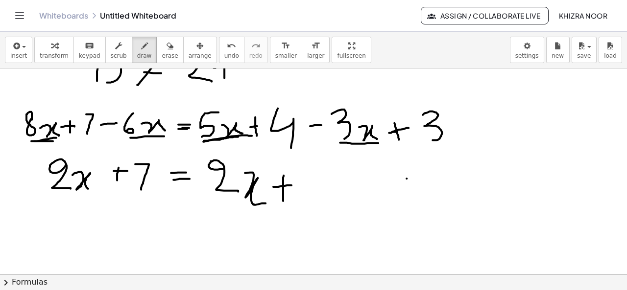
click at [406, 178] on div at bounding box center [313, 177] width 627 height 621
drag, startPoint x: 256, startPoint y: 125, endPoint x: 261, endPoint y: 125, distance: 5.4
click at [261, 125] on div at bounding box center [313, 177] width 627 height 621
drag, startPoint x: 386, startPoint y: 133, endPoint x: 400, endPoint y: 130, distance: 15.1
click at [400, 130] on div at bounding box center [313, 177] width 627 height 621
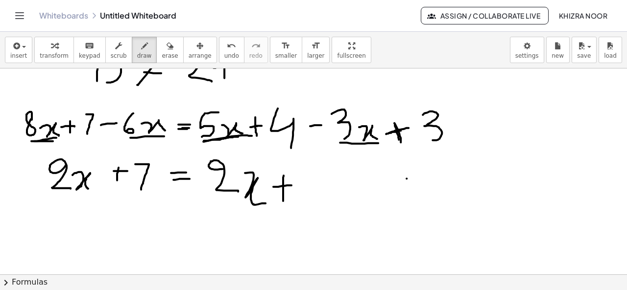
drag, startPoint x: 394, startPoint y: 122, endPoint x: 400, endPoint y: 141, distance: 20.1
click at [400, 141] on div at bounding box center [313, 177] width 627 height 621
click at [426, 148] on div at bounding box center [313, 177] width 627 height 621
drag, startPoint x: 366, startPoint y: 98, endPoint x: 355, endPoint y: 113, distance: 18.2
click at [355, 113] on div at bounding box center [313, 177] width 627 height 621
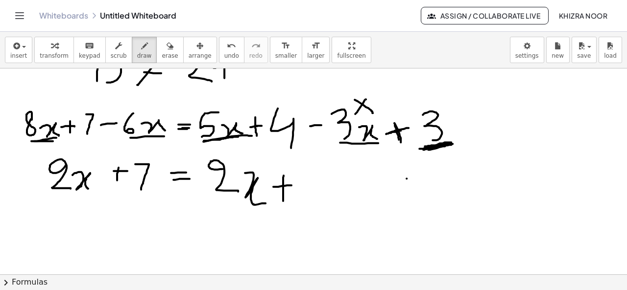
drag, startPoint x: 354, startPoint y: 99, endPoint x: 373, endPoint y: 112, distance: 22.4
click at [373, 112] on div at bounding box center [313, 177] width 627 height 621
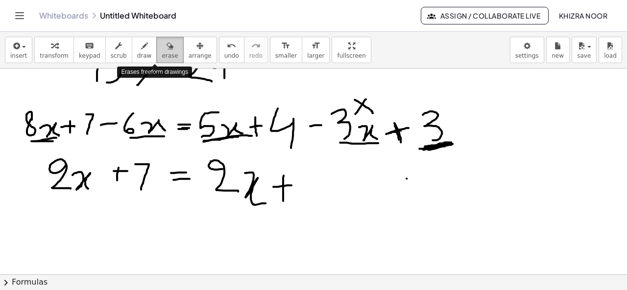
click at [166, 50] on icon "button" at bounding box center [169, 46] width 7 height 12
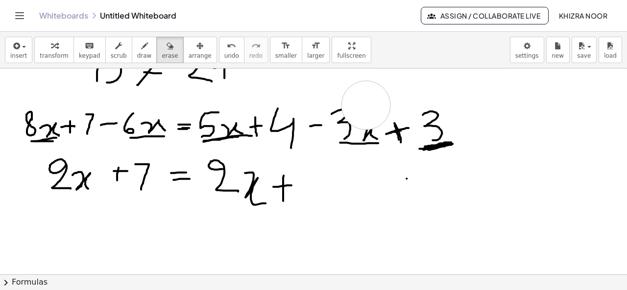
click at [366, 104] on div at bounding box center [313, 177] width 627 height 621
click at [356, 134] on div at bounding box center [313, 177] width 627 height 621
drag, startPoint x: 356, startPoint y: 134, endPoint x: 347, endPoint y: 120, distance: 16.4
click at [347, 120] on div at bounding box center [313, 177] width 627 height 621
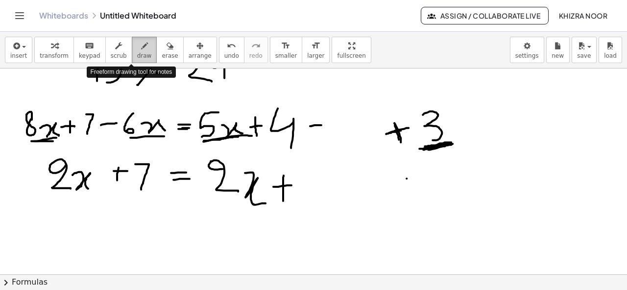
click at [137, 58] on span "draw" at bounding box center [144, 55] width 15 height 7
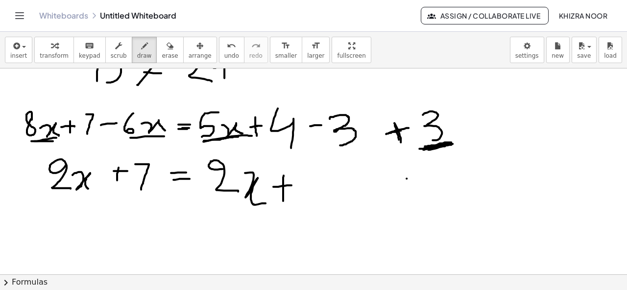
drag, startPoint x: 329, startPoint y: 118, endPoint x: 336, endPoint y: 144, distance: 27.2
click at [336, 144] on div at bounding box center [313, 177] width 627 height 621
drag, startPoint x: 359, startPoint y: 122, endPoint x: 379, endPoint y: 142, distance: 28.0
click at [379, 142] on div at bounding box center [313, 177] width 627 height 621
drag, startPoint x: 308, startPoint y: 171, endPoint x: 327, endPoint y: 202, distance: 36.4
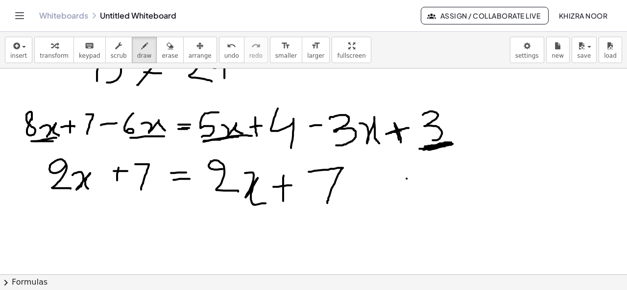
click at [327, 202] on div at bounding box center [313, 177] width 627 height 621
drag, startPoint x: 326, startPoint y: 185, endPoint x: 355, endPoint y: 185, distance: 29.9
click at [355, 185] on div at bounding box center [313, 177] width 627 height 621
drag, startPoint x: 67, startPoint y: 224, endPoint x: 74, endPoint y: 246, distance: 22.9
click at [74, 246] on div at bounding box center [313, 177] width 627 height 621
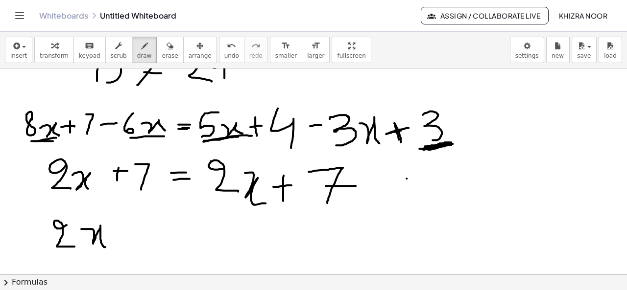
drag, startPoint x: 81, startPoint y: 228, endPoint x: 105, endPoint y: 246, distance: 30.1
click at [105, 246] on div at bounding box center [313, 177] width 627 height 621
drag, startPoint x: 127, startPoint y: 223, endPoint x: 127, endPoint y: 243, distance: 20.1
click at [127, 243] on div at bounding box center [313, 177] width 627 height 621
drag, startPoint x: 116, startPoint y: 236, endPoint x: 138, endPoint y: 233, distance: 22.6
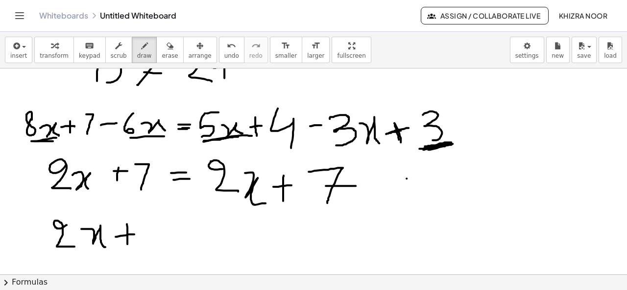
click at [138, 233] on div at bounding box center [313, 177] width 627 height 621
drag, startPoint x: 144, startPoint y: 217, endPoint x: 159, endPoint y: 246, distance: 32.4
click at [159, 246] on div at bounding box center [313, 177] width 627 height 621
drag, startPoint x: 176, startPoint y: 230, endPoint x: 196, endPoint y: 226, distance: 20.0
click at [196, 226] on div at bounding box center [313, 177] width 627 height 621
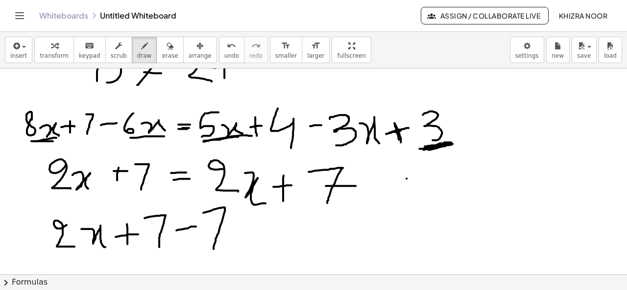
drag, startPoint x: 203, startPoint y: 212, endPoint x: 213, endPoint y: 248, distance: 37.7
click at [213, 248] on div at bounding box center [313, 177] width 627 height 621
drag, startPoint x: 211, startPoint y: 229, endPoint x: 242, endPoint y: 222, distance: 31.6
click at [242, 222] on div at bounding box center [313, 177] width 627 height 621
drag, startPoint x: 156, startPoint y: 231, endPoint x: 167, endPoint y: 230, distance: 11.3
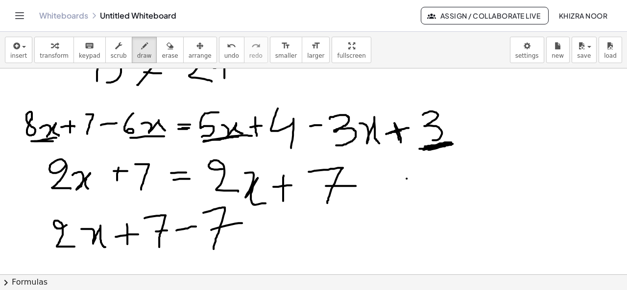
click at [167, 230] on div at bounding box center [313, 177] width 627 height 621
drag, startPoint x: 247, startPoint y: 231, endPoint x: 268, endPoint y: 231, distance: 21.1
click at [268, 231] on div at bounding box center [313, 177] width 627 height 621
drag, startPoint x: 249, startPoint y: 239, endPoint x: 269, endPoint y: 238, distance: 20.6
click at [269, 238] on div at bounding box center [313, 177] width 627 height 621
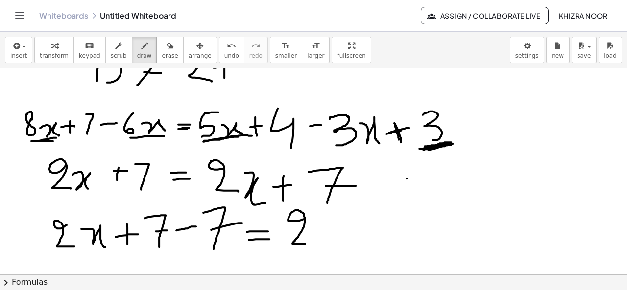
drag, startPoint x: 304, startPoint y: 218, endPoint x: 307, endPoint y: 243, distance: 24.7
click at [307, 243] on div at bounding box center [313, 177] width 627 height 621
drag, startPoint x: 317, startPoint y: 227, endPoint x: 342, endPoint y: 243, distance: 29.3
click at [342, 243] on div at bounding box center [313, 177] width 627 height 621
click at [164, 233] on div at bounding box center [313, 177] width 627 height 621
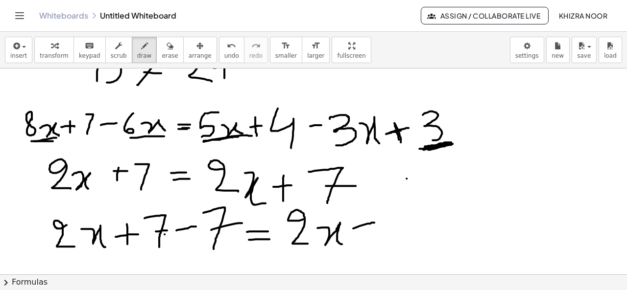
drag, startPoint x: 353, startPoint y: 228, endPoint x: 375, endPoint y: 222, distance: 22.8
click at [375, 222] on div at bounding box center [313, 177] width 627 height 621
drag, startPoint x: 362, startPoint y: 215, endPoint x: 368, endPoint y: 236, distance: 22.2
click at [368, 236] on div at bounding box center [313, 177] width 627 height 621
drag, startPoint x: 388, startPoint y: 210, endPoint x: 396, endPoint y: 243, distance: 34.4
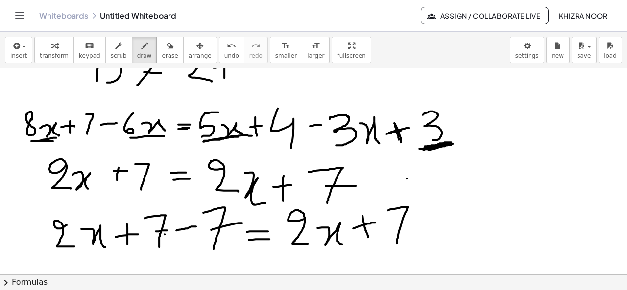
click at [396, 243] on div at bounding box center [313, 177] width 627 height 621
drag, startPoint x: 420, startPoint y: 225, endPoint x: 443, endPoint y: 222, distance: 22.7
click at [443, 222] on div at bounding box center [313, 177] width 627 height 621
drag, startPoint x: 458, startPoint y: 204, endPoint x: 470, endPoint y: 236, distance: 34.4
click at [470, 236] on div at bounding box center [313, 177] width 627 height 621
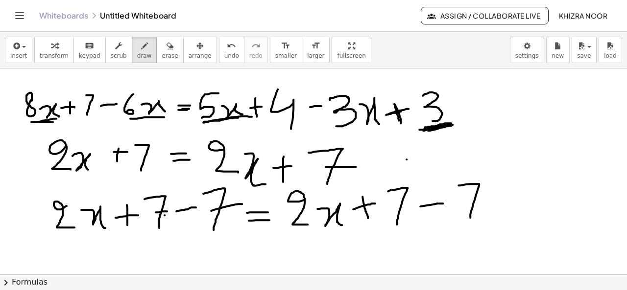
scroll to position [215, 0]
